Goal: Task Accomplishment & Management: Manage account settings

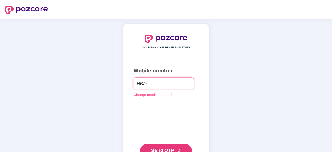
click at [151, 83] on input "number" at bounding box center [169, 83] width 43 height 8
type input "**********"
click at [158, 149] on span "Send OTP" at bounding box center [162, 149] width 23 height 5
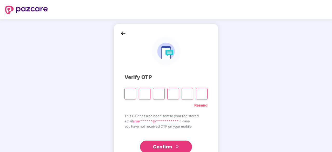
type input "*"
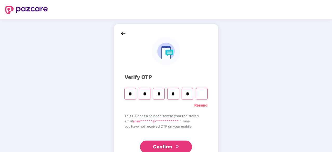
type input "*"
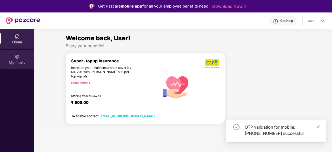
click at [18, 56] on img at bounding box center [17, 56] width 5 height 5
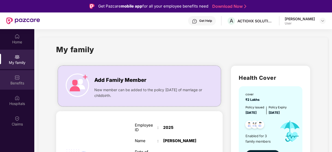
click at [16, 78] on img at bounding box center [17, 77] width 5 height 5
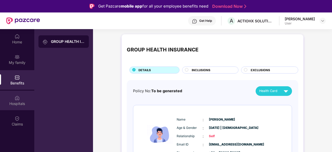
click at [17, 104] on div "Hospitals" at bounding box center [17, 103] width 34 height 5
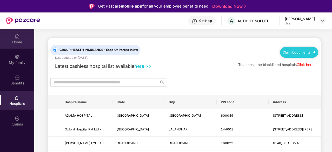
click at [17, 39] on div "Home" at bounding box center [17, 41] width 34 height 5
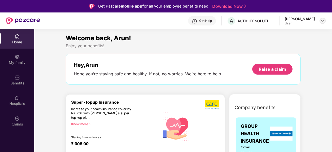
click at [321, 18] on div at bounding box center [323, 21] width 6 height 6
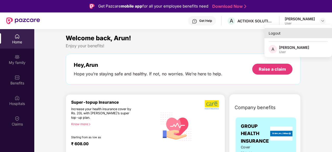
click at [273, 30] on div "Logout" at bounding box center [298, 33] width 68 height 10
